Goal: Navigation & Orientation: Find specific page/section

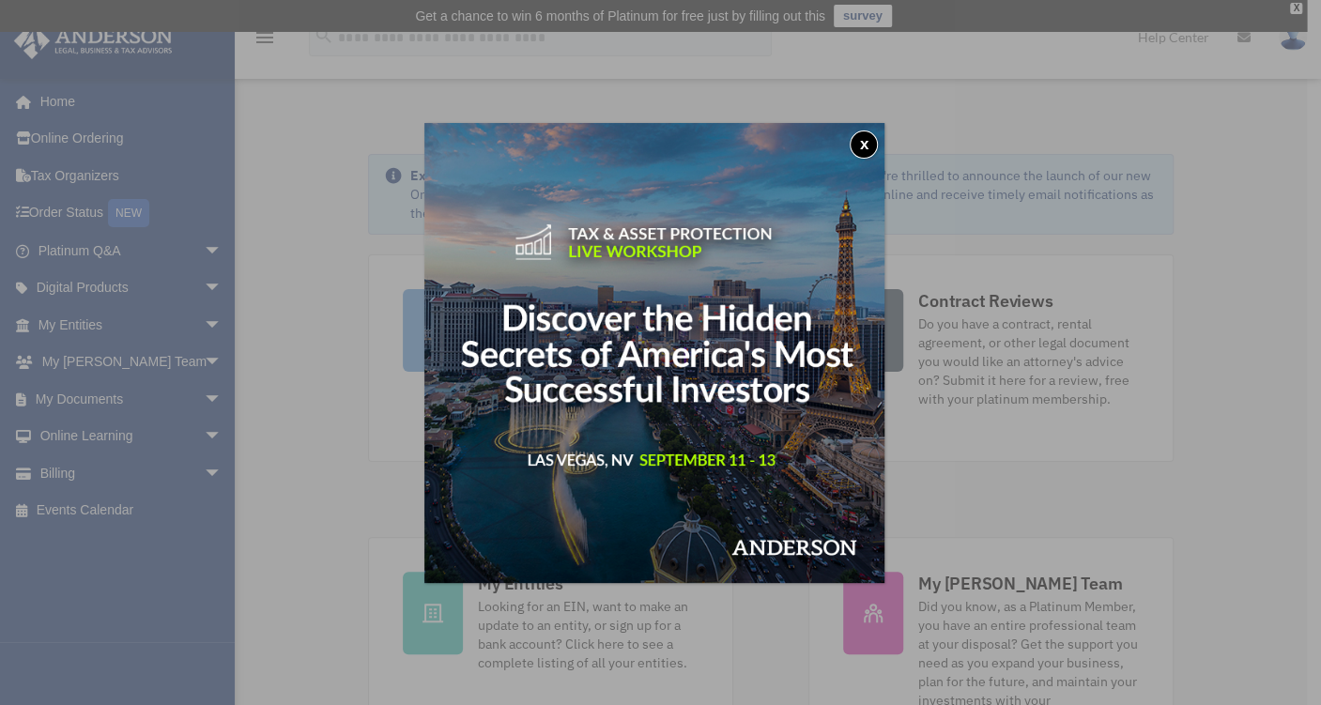
click at [873, 148] on button "x" at bounding box center [864, 145] width 28 height 28
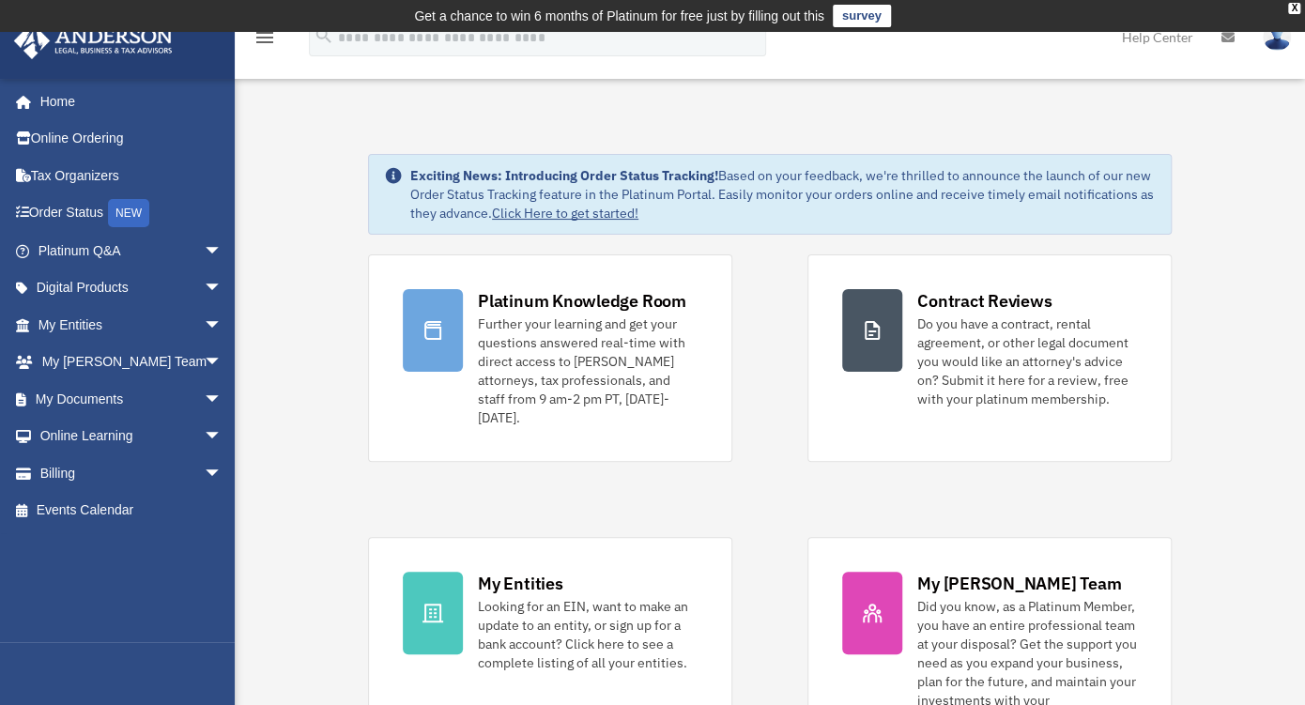
click at [204, 318] on span "arrow_drop_down" at bounding box center [223, 325] width 38 height 39
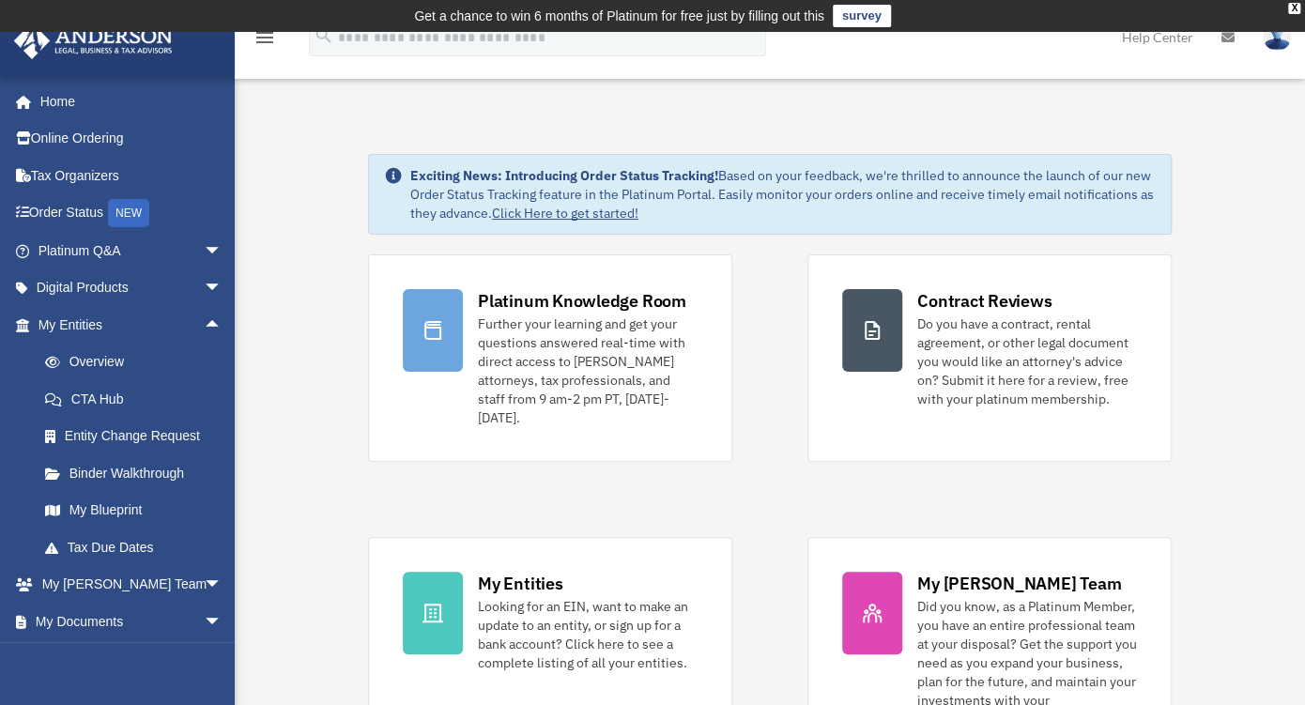
click at [111, 363] on link "Overview" at bounding box center [138, 363] width 224 height 38
click at [123, 511] on link "My Blueprint" at bounding box center [138, 511] width 224 height 38
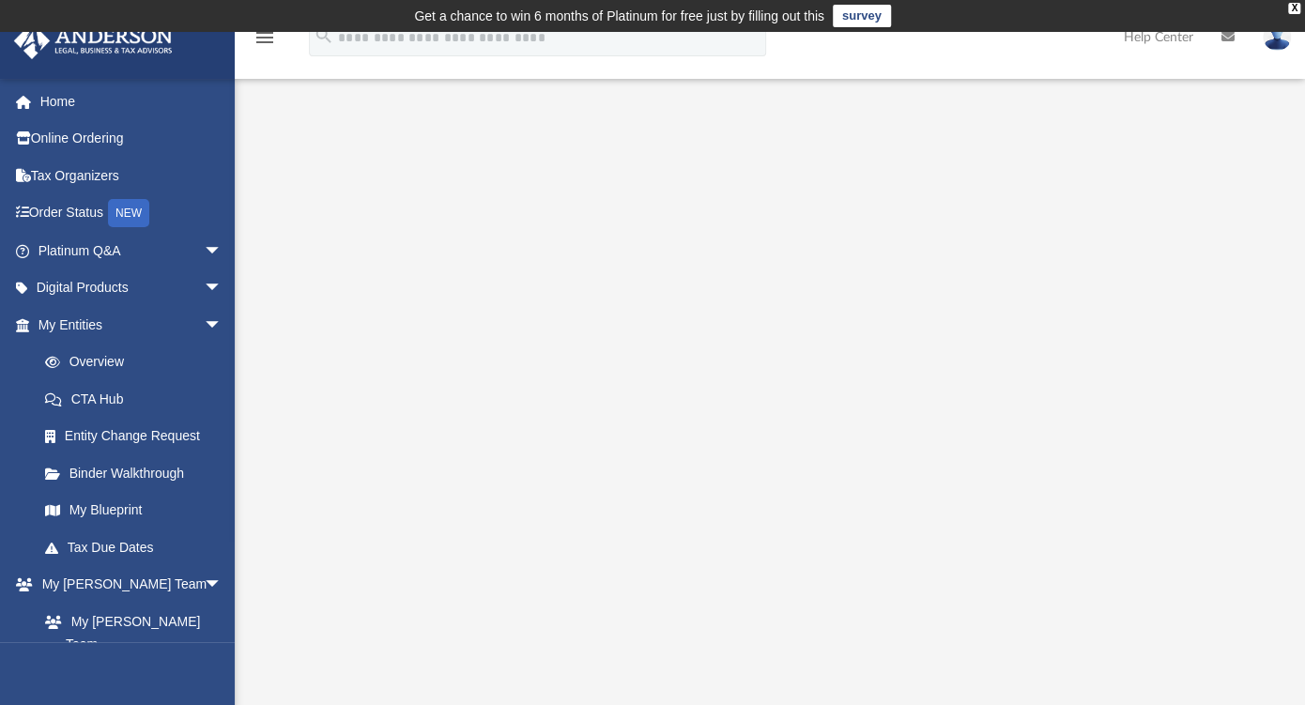
click at [1298, 10] on div "X" at bounding box center [1295, 8] width 12 height 11
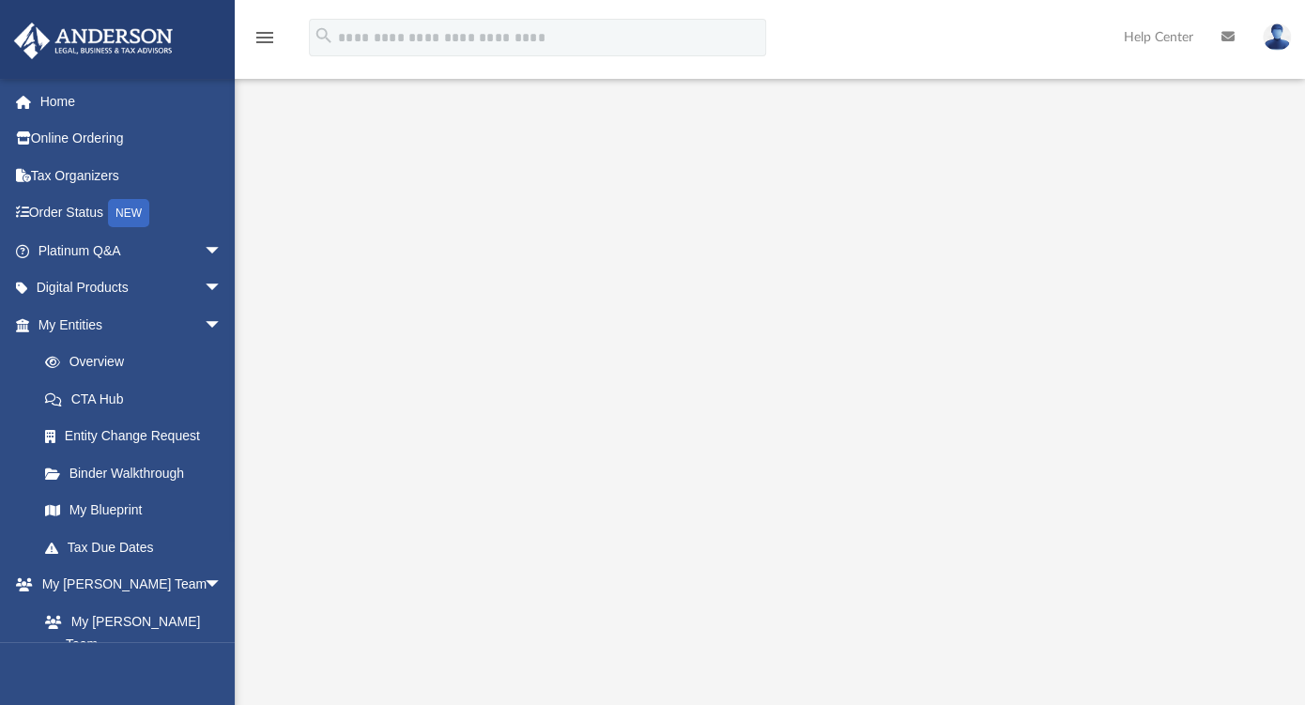
scroll to position [313, 0]
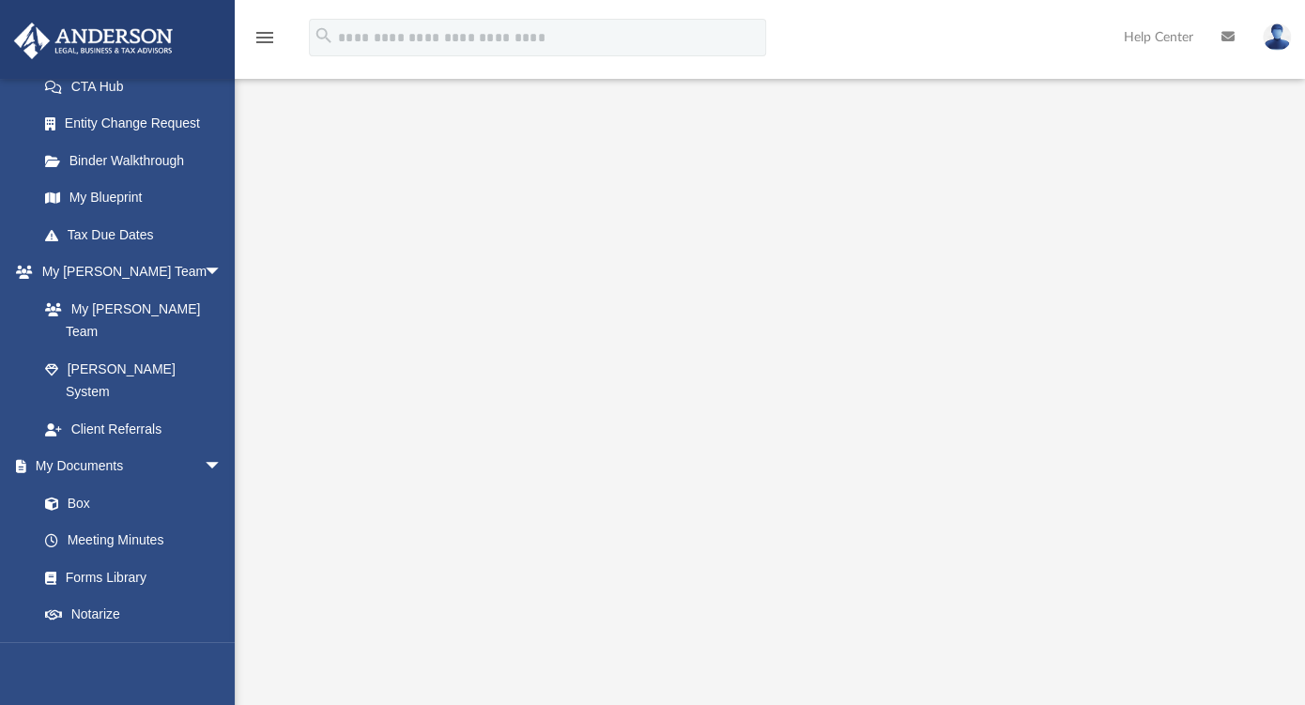
click at [142, 307] on link "My [PERSON_NAME] Team" at bounding box center [129, 320] width 206 height 60
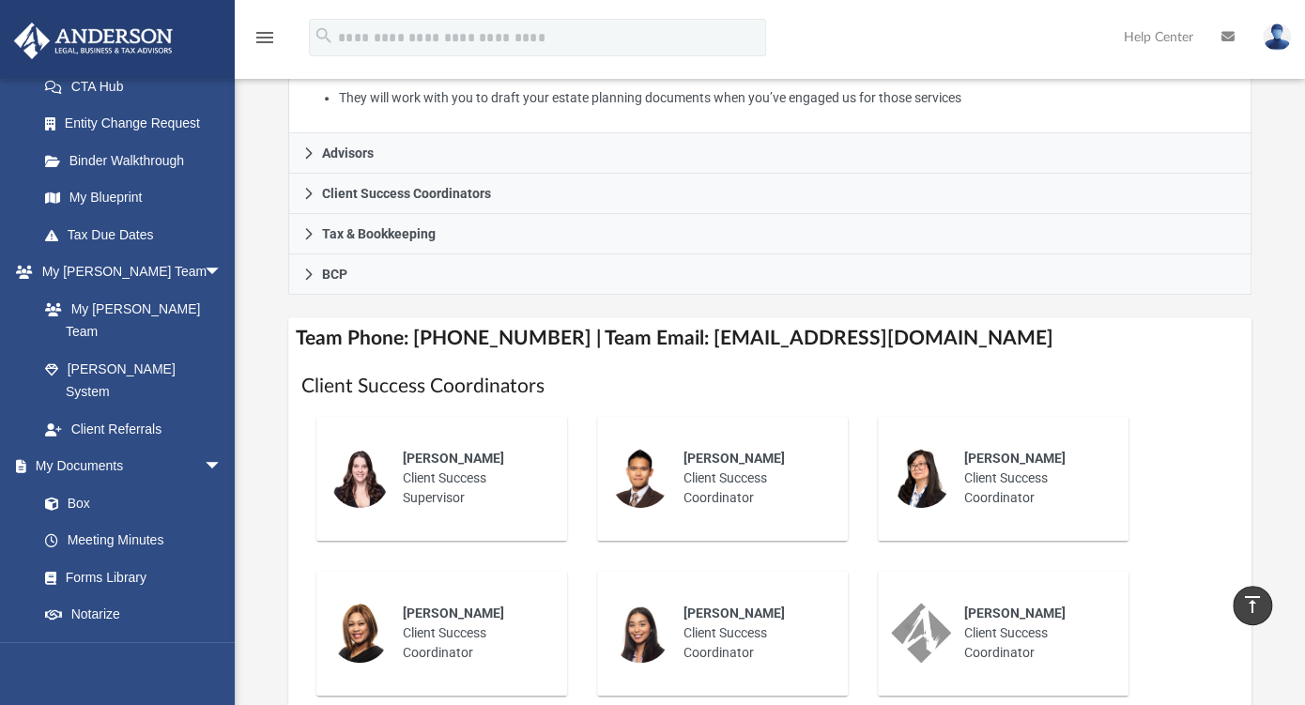
scroll to position [625, 0]
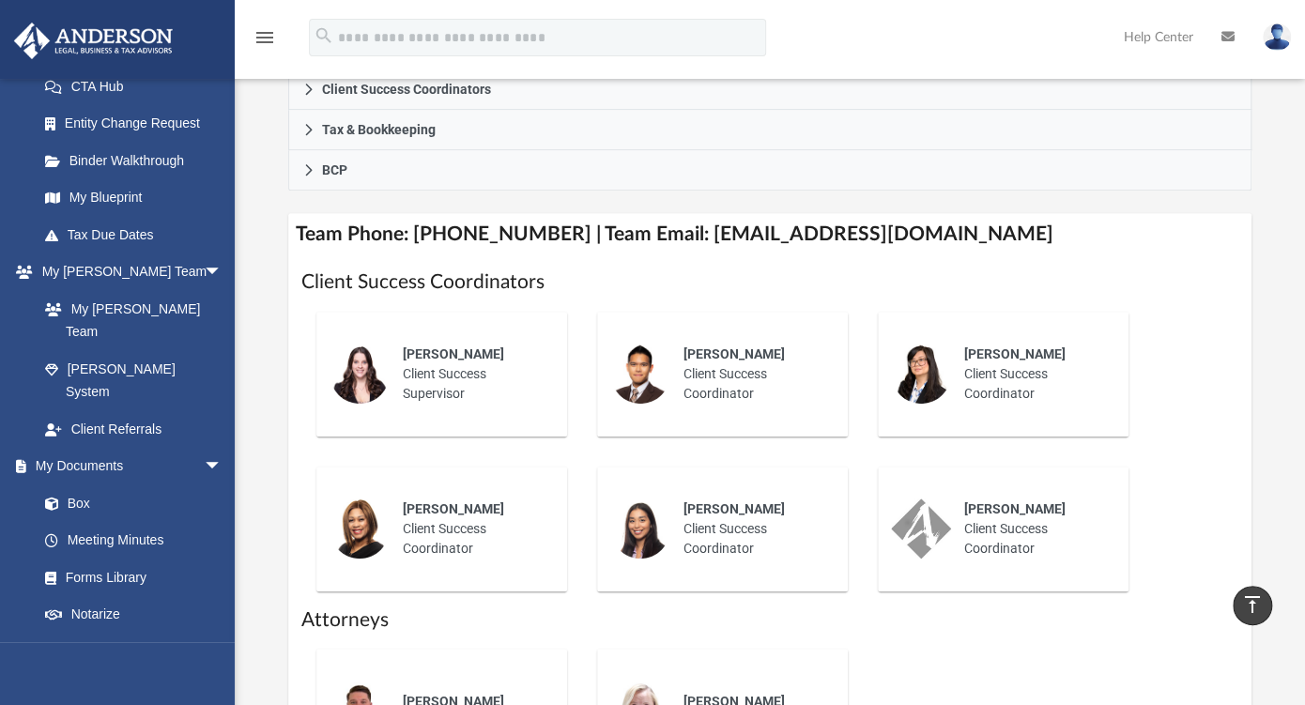
click at [825, 47] on div "menu search Site Menu add [EMAIL_ADDRESS][DOMAIN_NAME] My Profile Reset Passwor…" at bounding box center [652, 46] width 1277 height 64
